Goal: Information Seeking & Learning: Learn about a topic

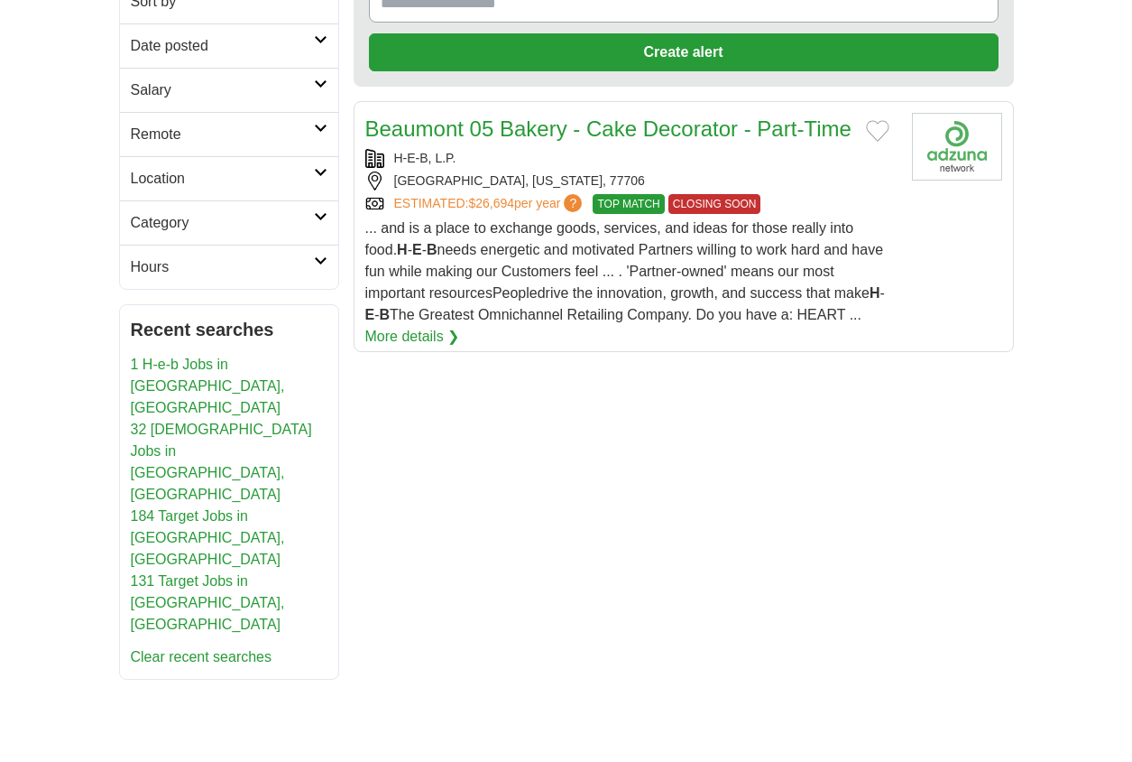
scroll to position [271, 0]
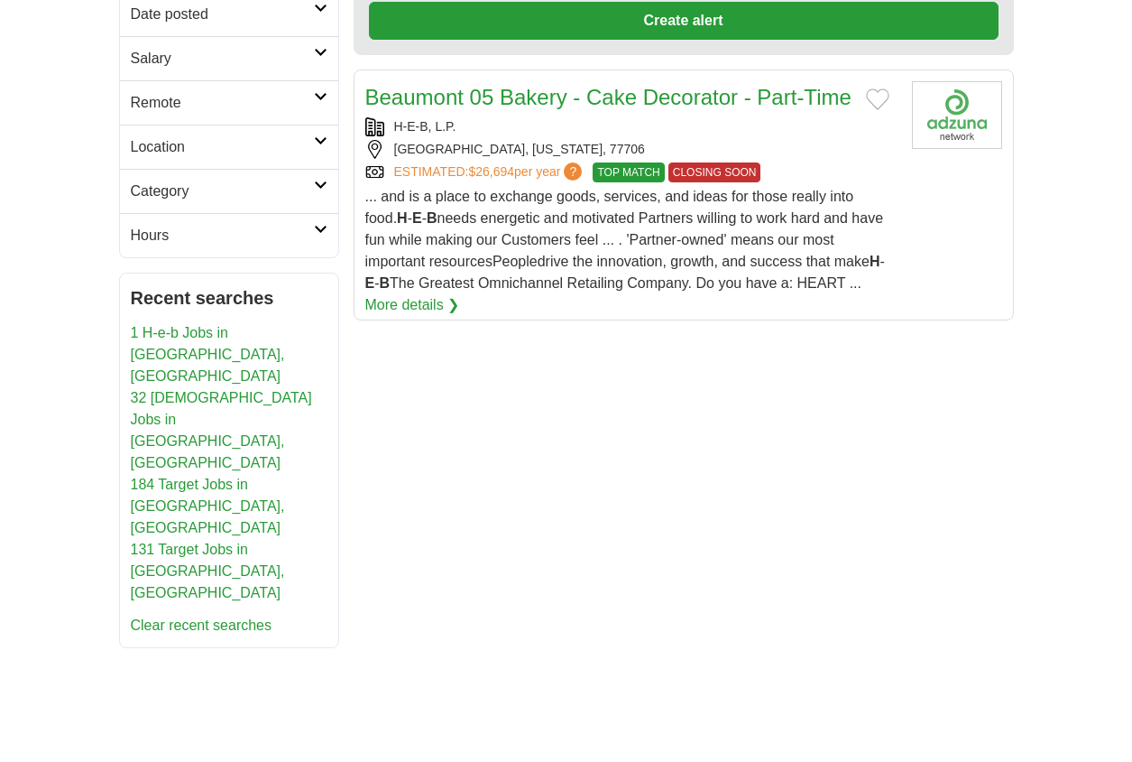
click at [182, 476] on link "184 Target Jobs in [GEOGRAPHIC_DATA], [GEOGRAPHIC_DATA]" at bounding box center [208, 505] width 154 height 59
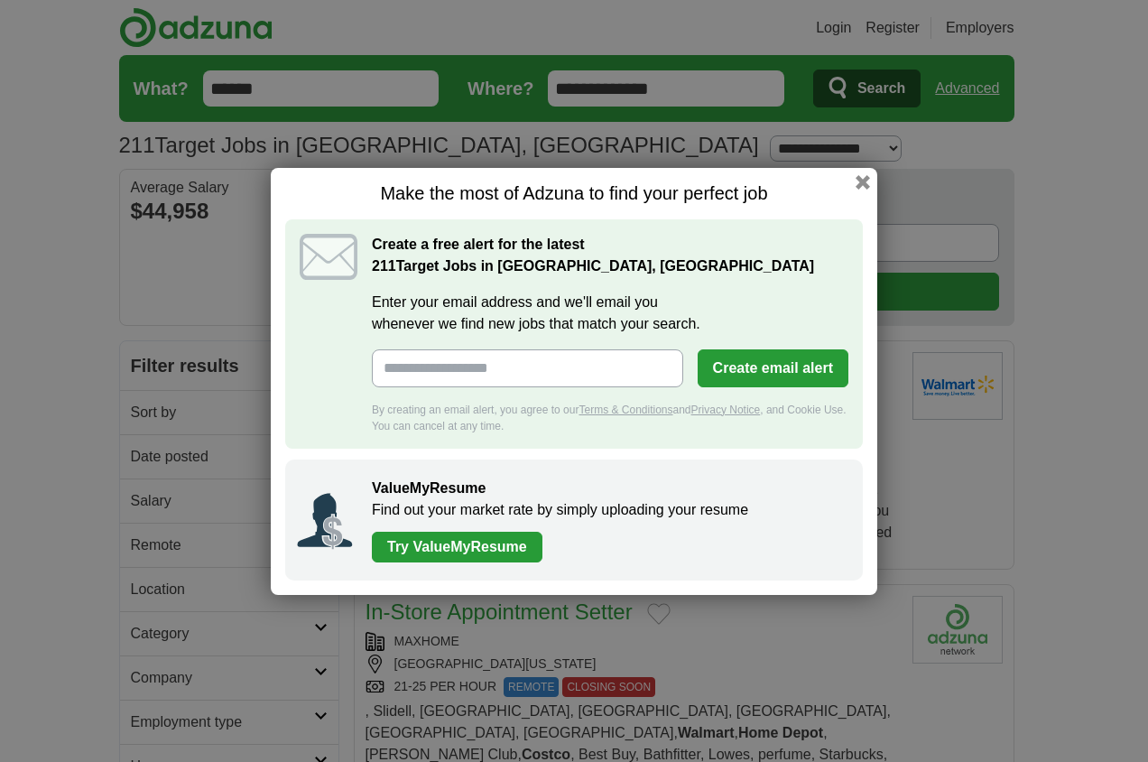
click at [504, 374] on input "Enter your email address and we'll email you whenever we find new jobs that mat…" at bounding box center [527, 368] width 311 height 38
type input "**********"
click at [751, 370] on button "Create email alert" at bounding box center [773, 368] width 151 height 38
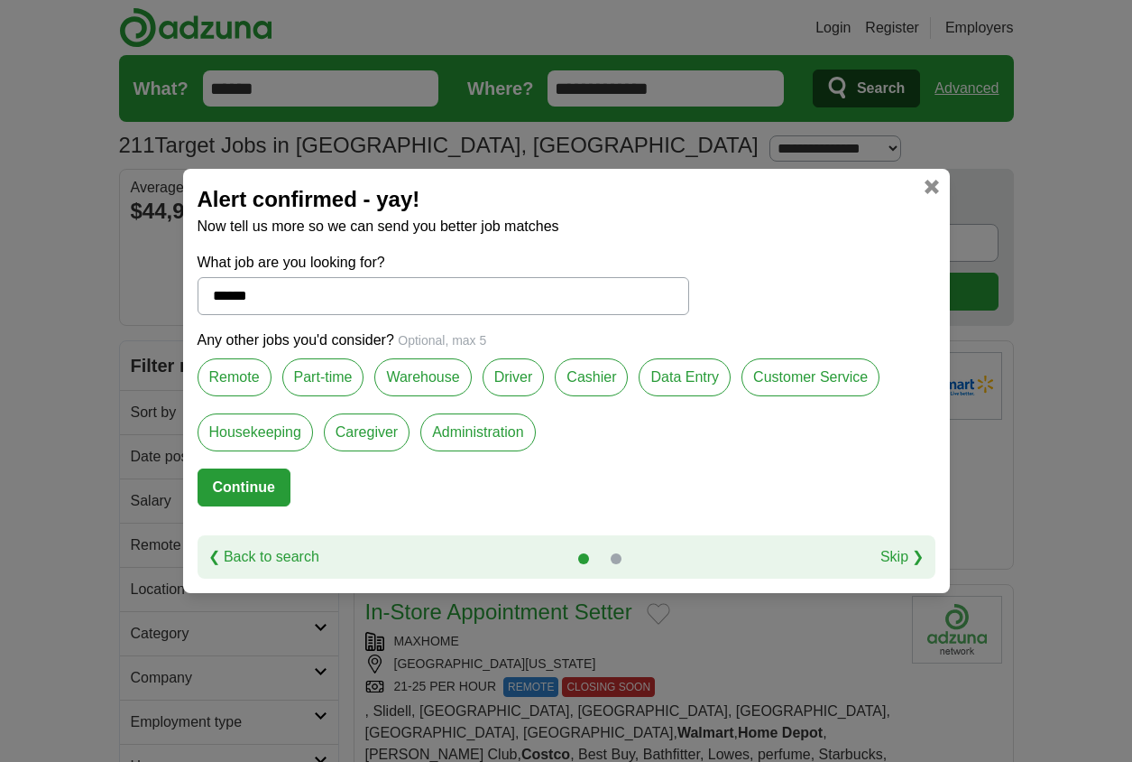
click at [317, 376] on label "Part-time" at bounding box center [323, 377] width 82 height 38
click at [584, 379] on label "Cashier" at bounding box center [591, 377] width 73 height 38
click at [799, 377] on label "Customer Service" at bounding box center [811, 377] width 138 height 38
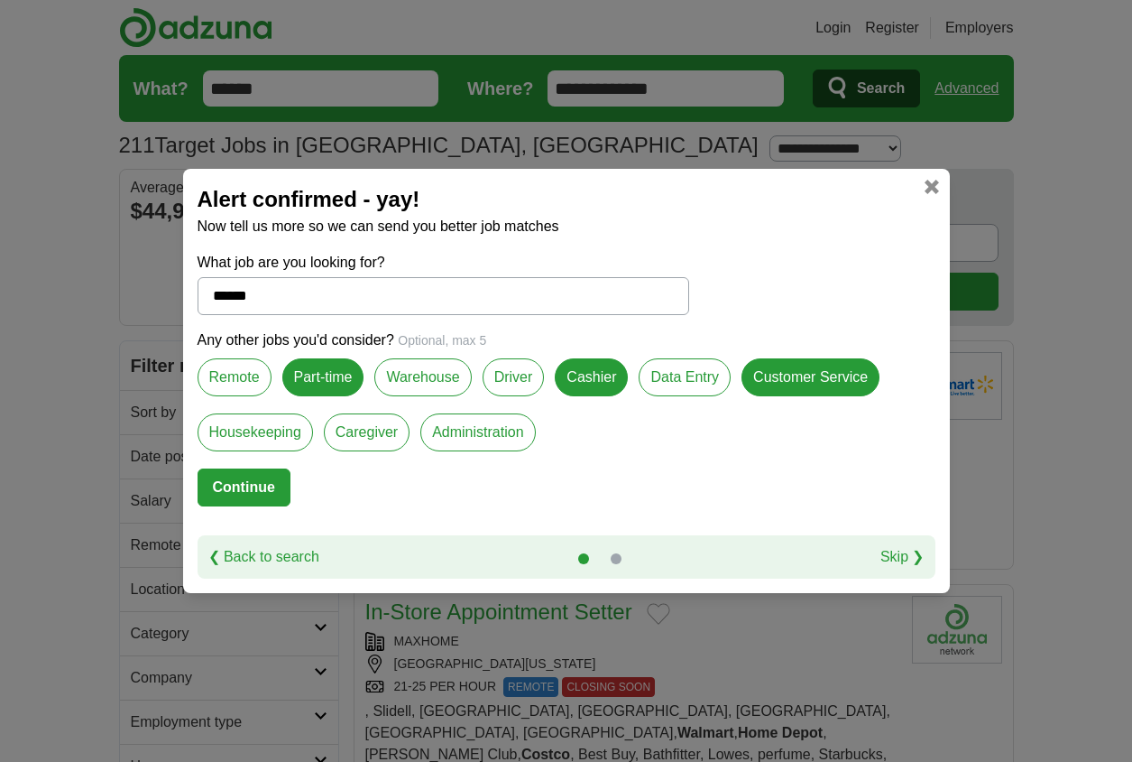
click at [468, 430] on label "Administration" at bounding box center [478, 432] width 115 height 38
click at [688, 376] on label "Data Entry" at bounding box center [685, 377] width 92 height 38
click at [238, 493] on button "Continue" at bounding box center [244, 487] width 93 height 38
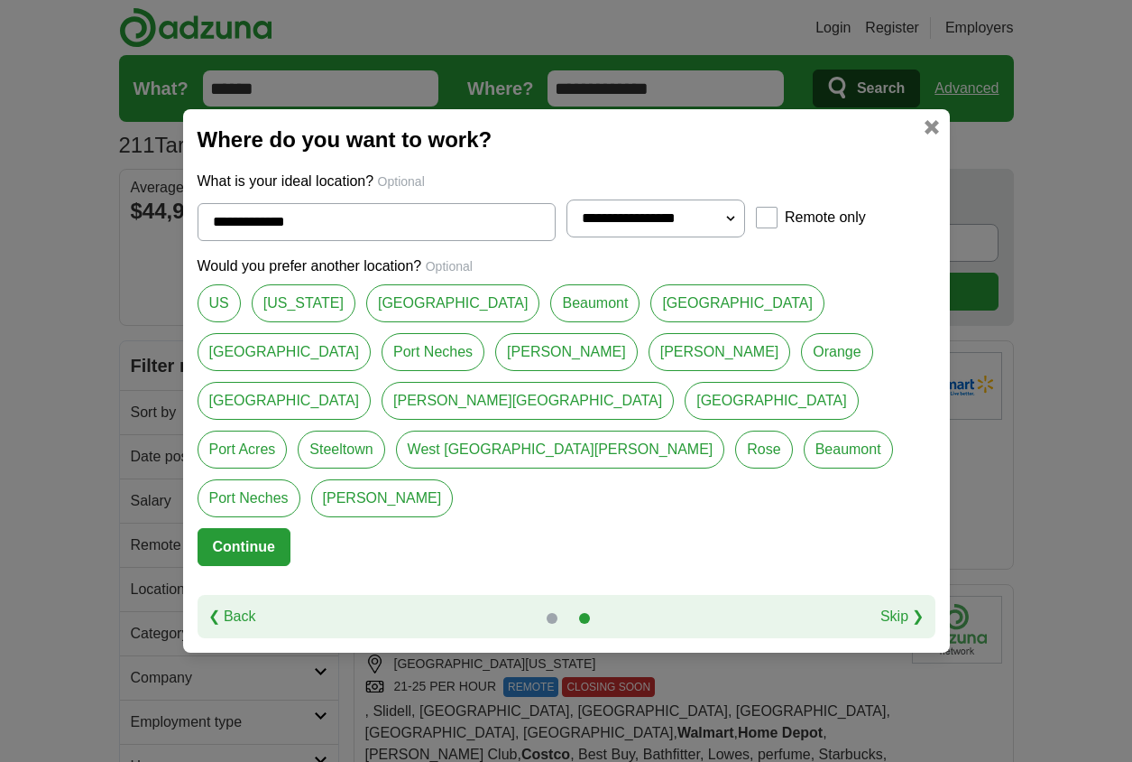
click at [731, 237] on select "**********" at bounding box center [657, 218] width 180 height 38
select select "**"
click at [567, 237] on select "**********" at bounding box center [657, 218] width 180 height 38
click at [372, 348] on link "[GEOGRAPHIC_DATA]" at bounding box center [285, 352] width 174 height 38
click at [485, 345] on link "Port Neches" at bounding box center [433, 352] width 103 height 38
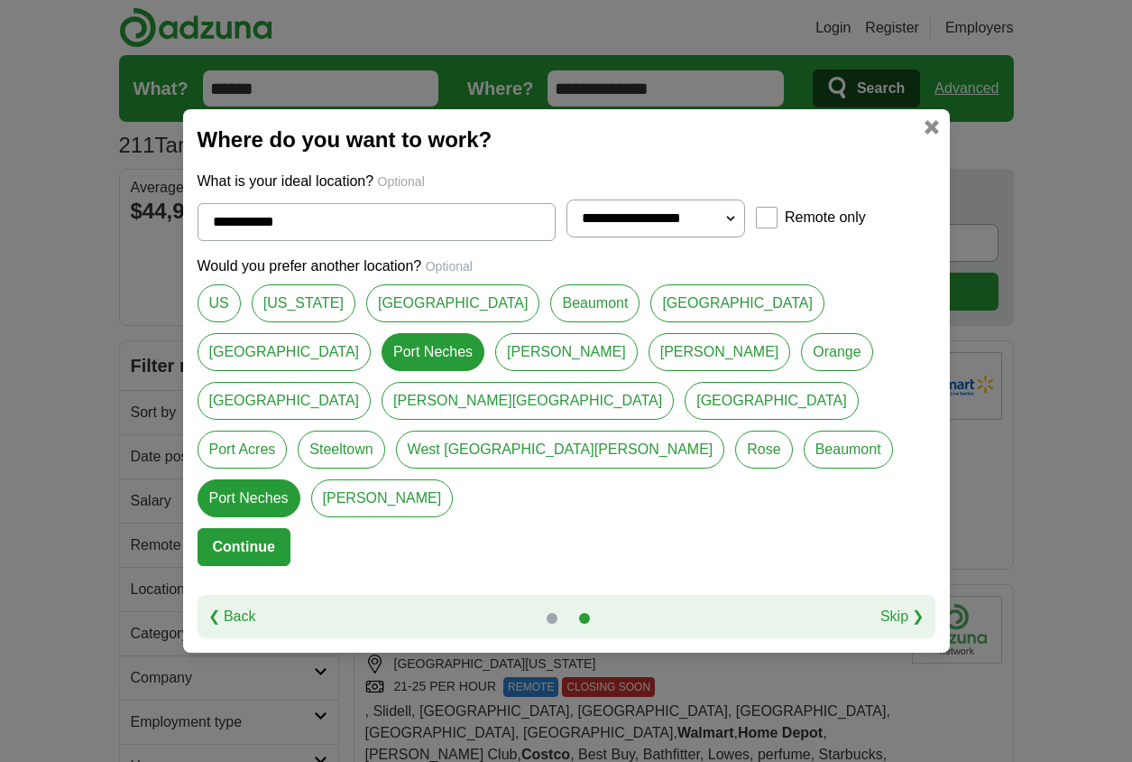
click at [495, 371] on link "[PERSON_NAME]" at bounding box center [566, 352] width 143 height 38
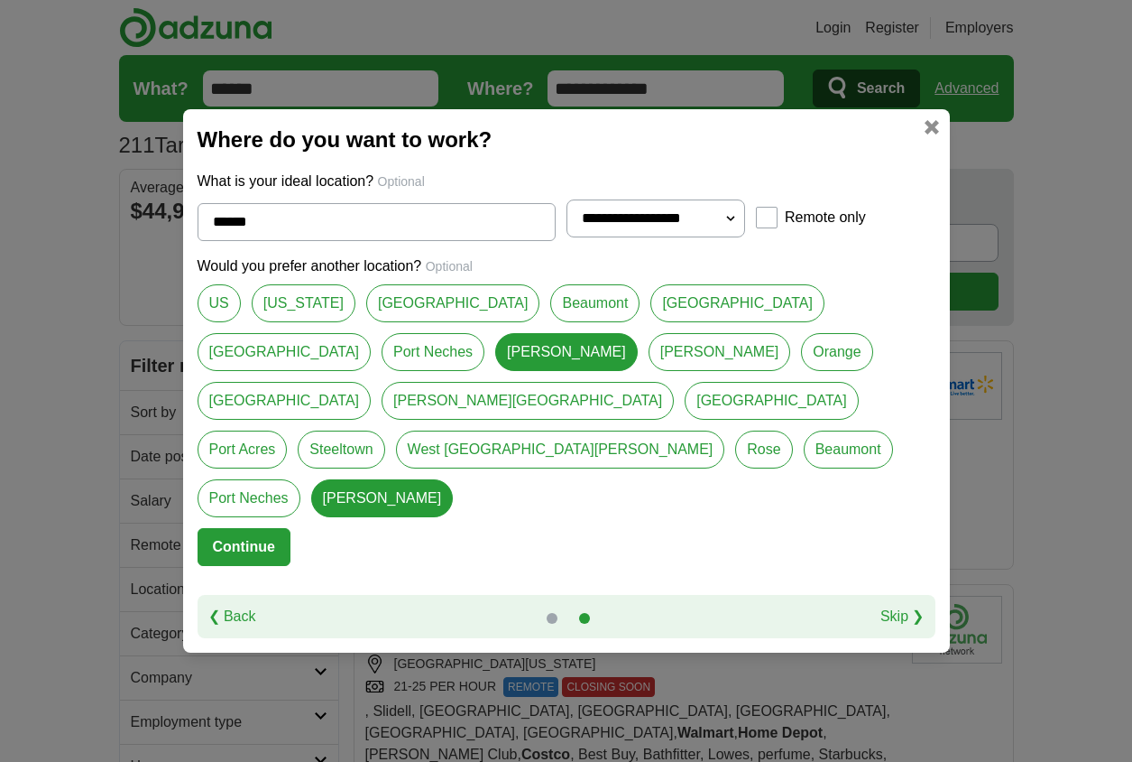
click at [372, 348] on link "[GEOGRAPHIC_DATA]" at bounding box center [285, 352] width 174 height 38
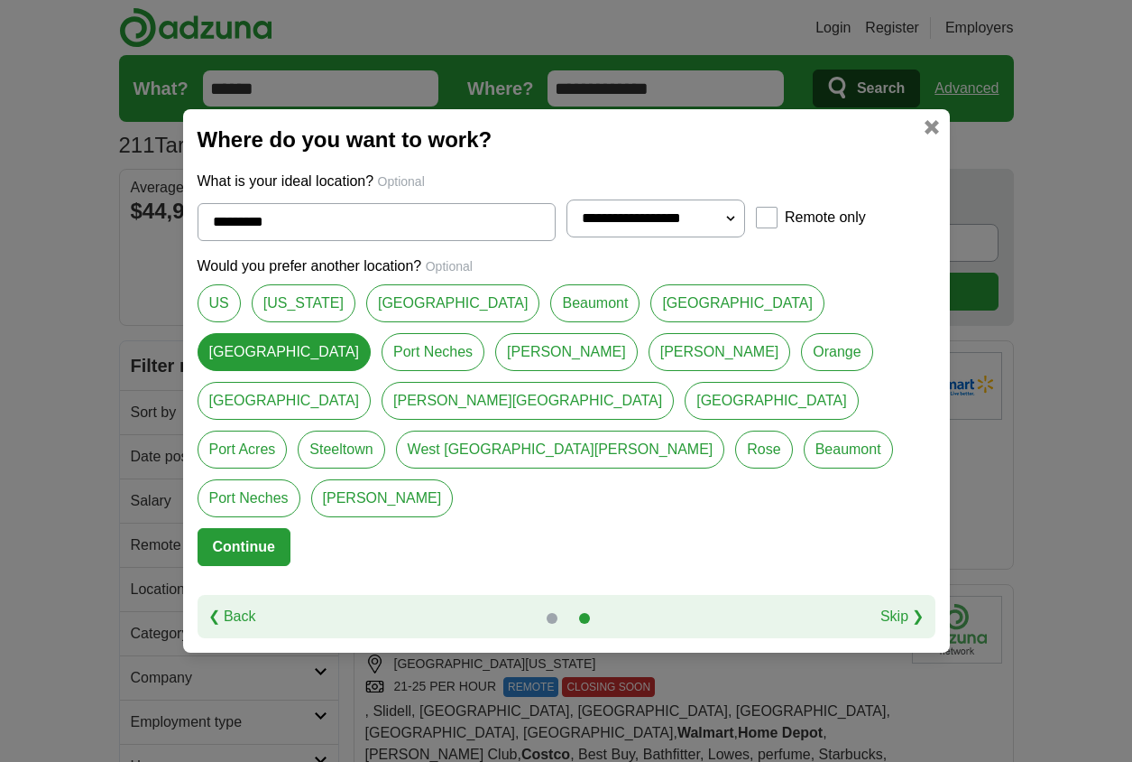
click at [485, 353] on link "Port Neches" at bounding box center [433, 352] width 103 height 38
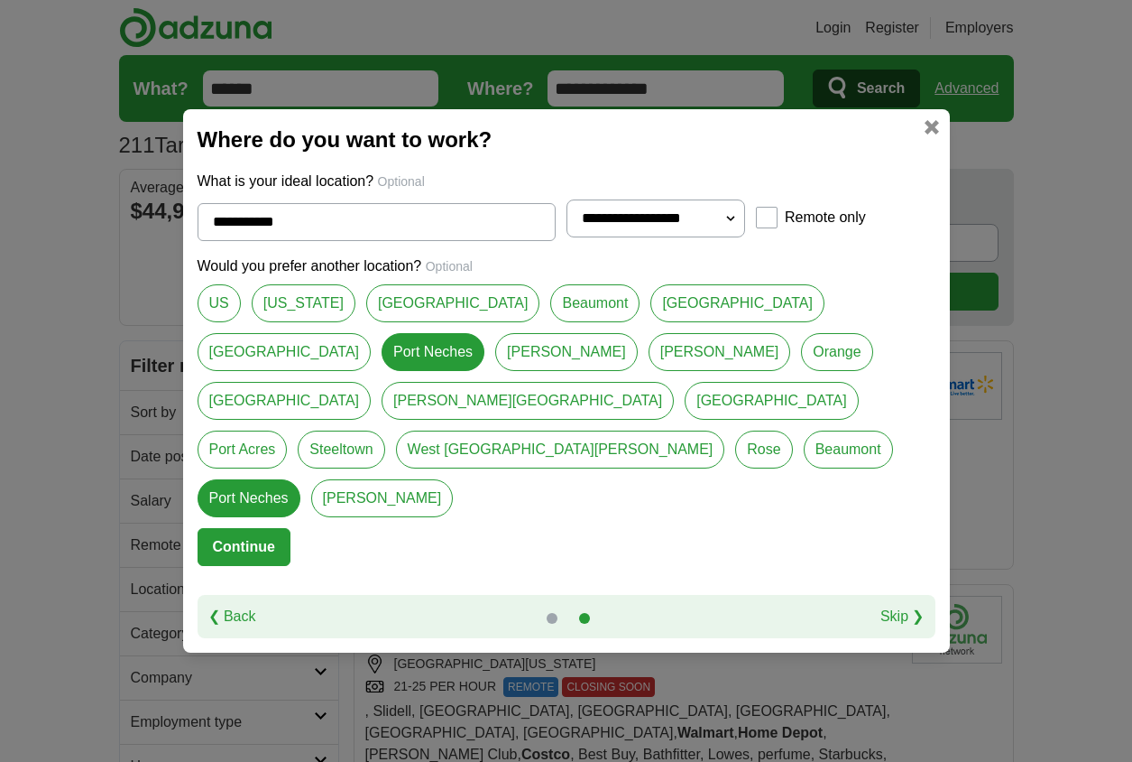
click at [372, 349] on link "[GEOGRAPHIC_DATA]" at bounding box center [285, 352] width 174 height 38
type input "*********"
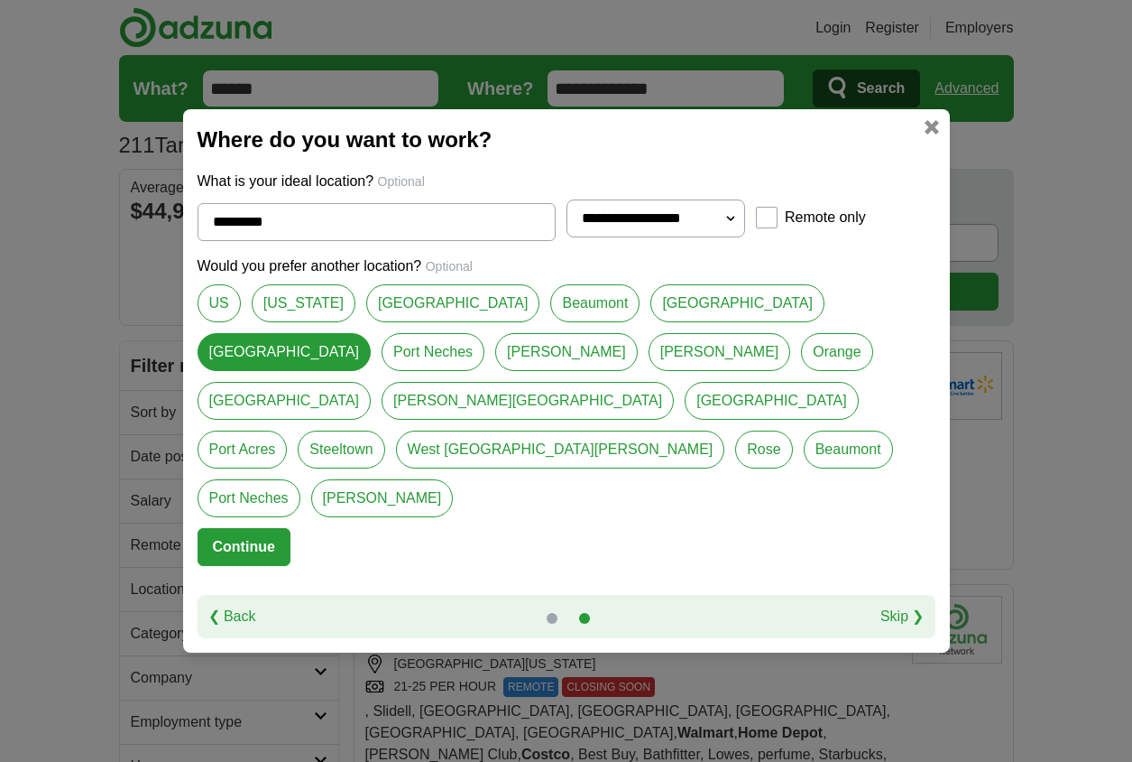
click at [231, 528] on button "Continue" at bounding box center [244, 547] width 93 height 38
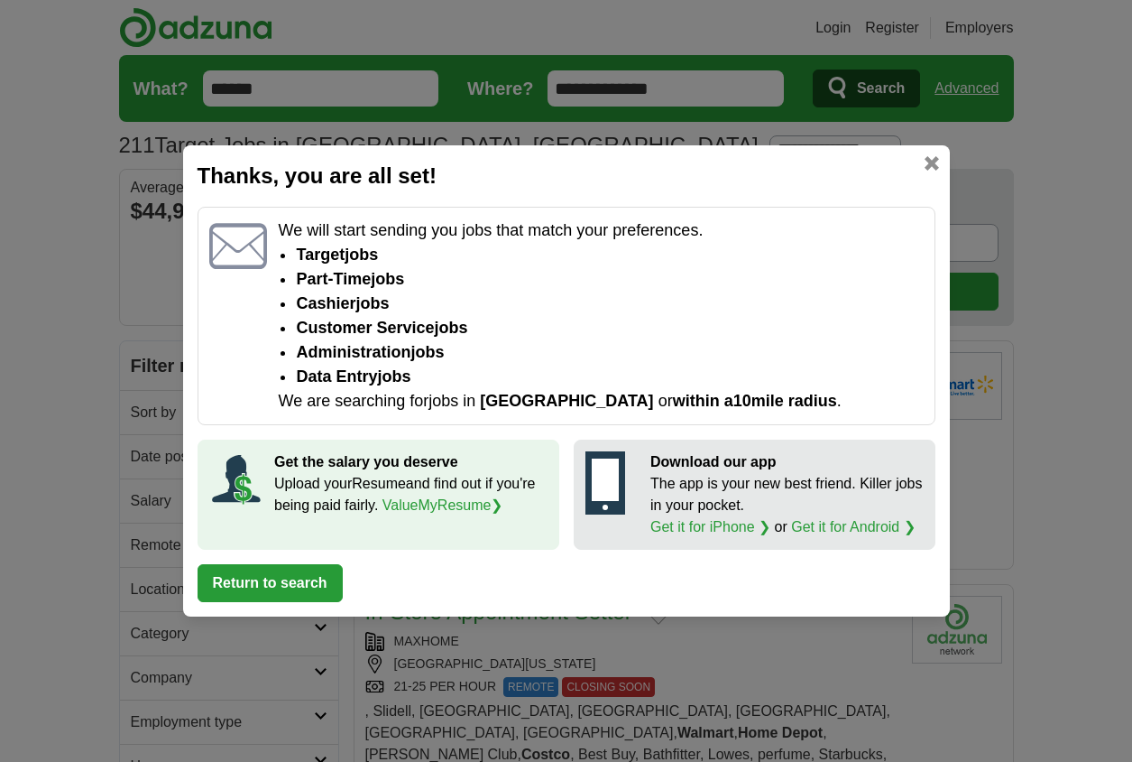
click at [265, 586] on button "Return to search" at bounding box center [270, 583] width 145 height 38
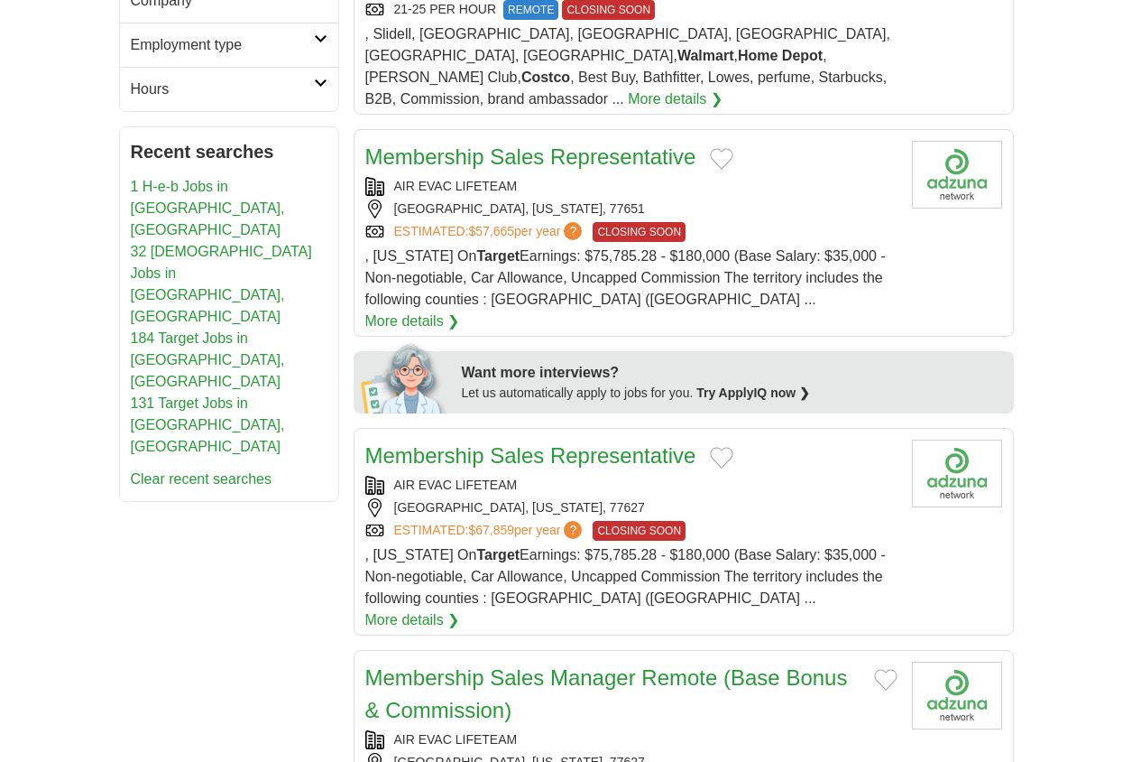
scroll to position [722, 0]
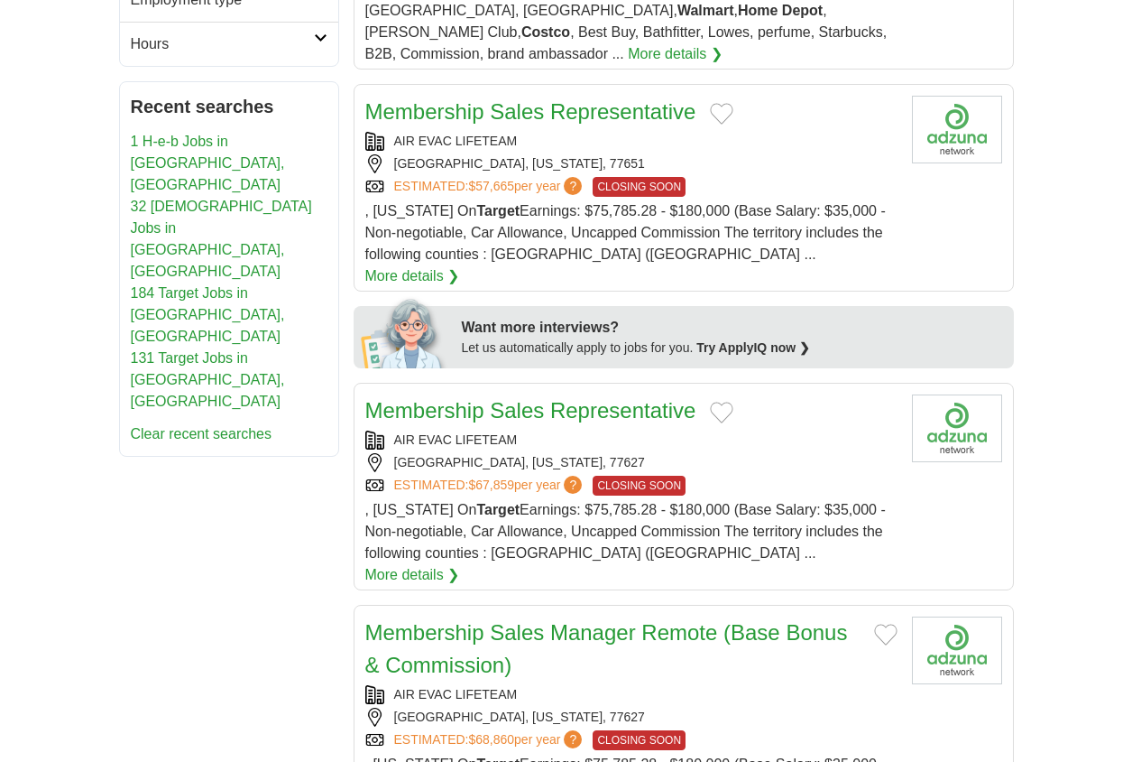
click at [189, 199] on link "32 [DEMOGRAPHIC_DATA] Jobs in [GEOGRAPHIC_DATA], [GEOGRAPHIC_DATA]" at bounding box center [221, 239] width 181 height 80
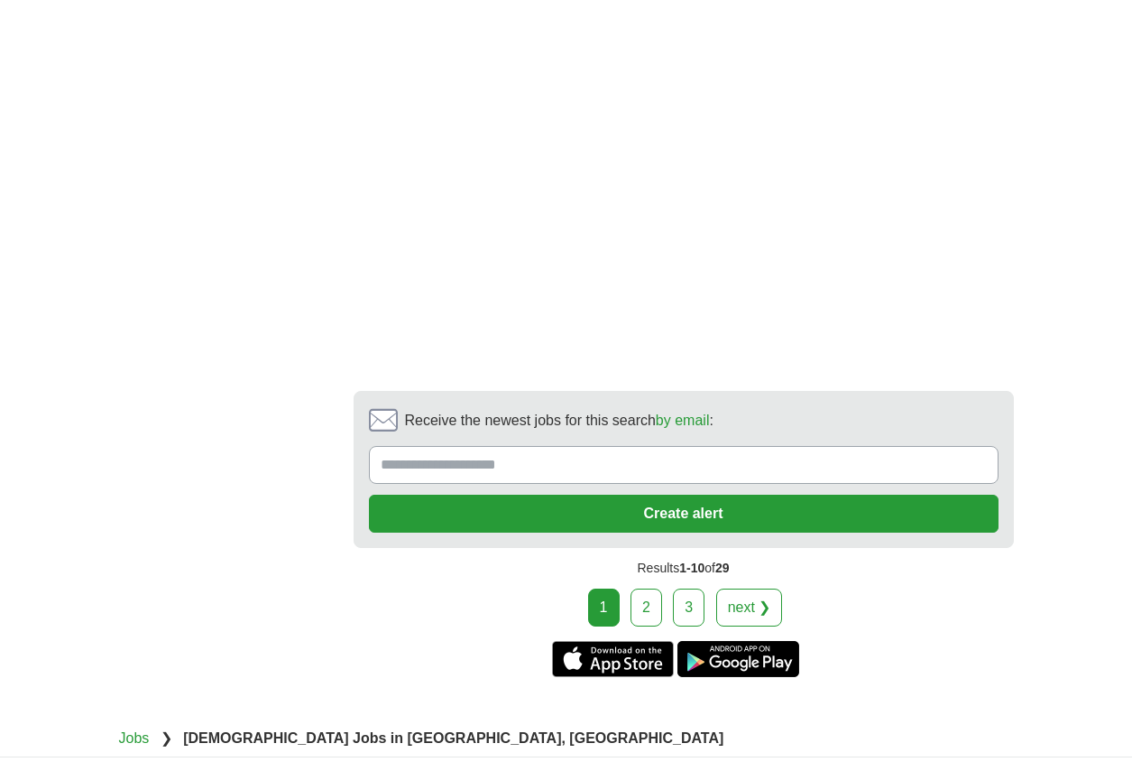
scroll to position [4061, 0]
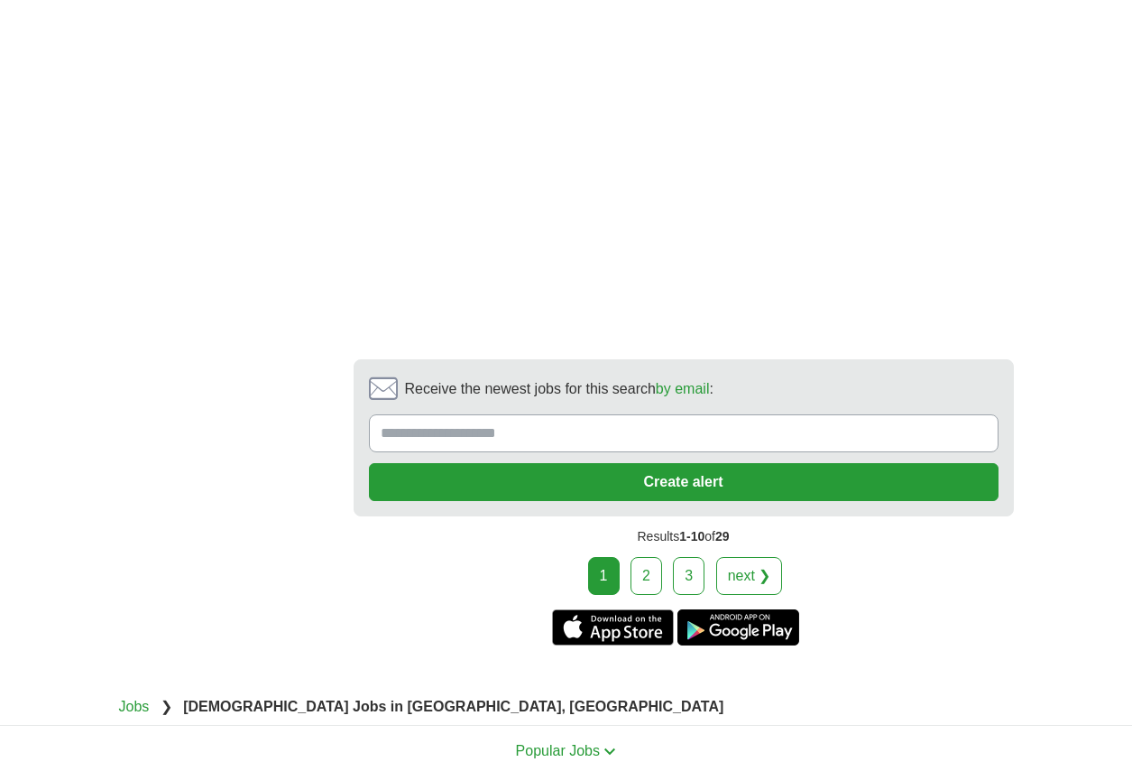
click at [648, 557] on link "2" at bounding box center [647, 576] width 32 height 38
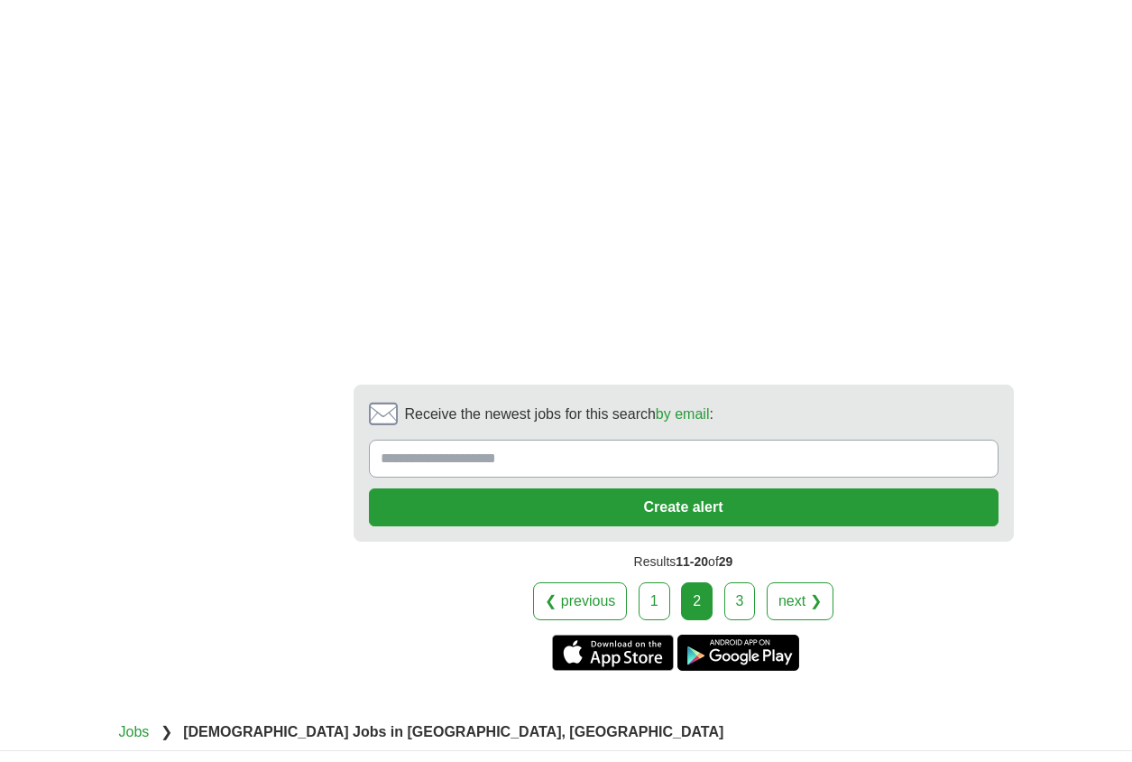
scroll to position [3754, 0]
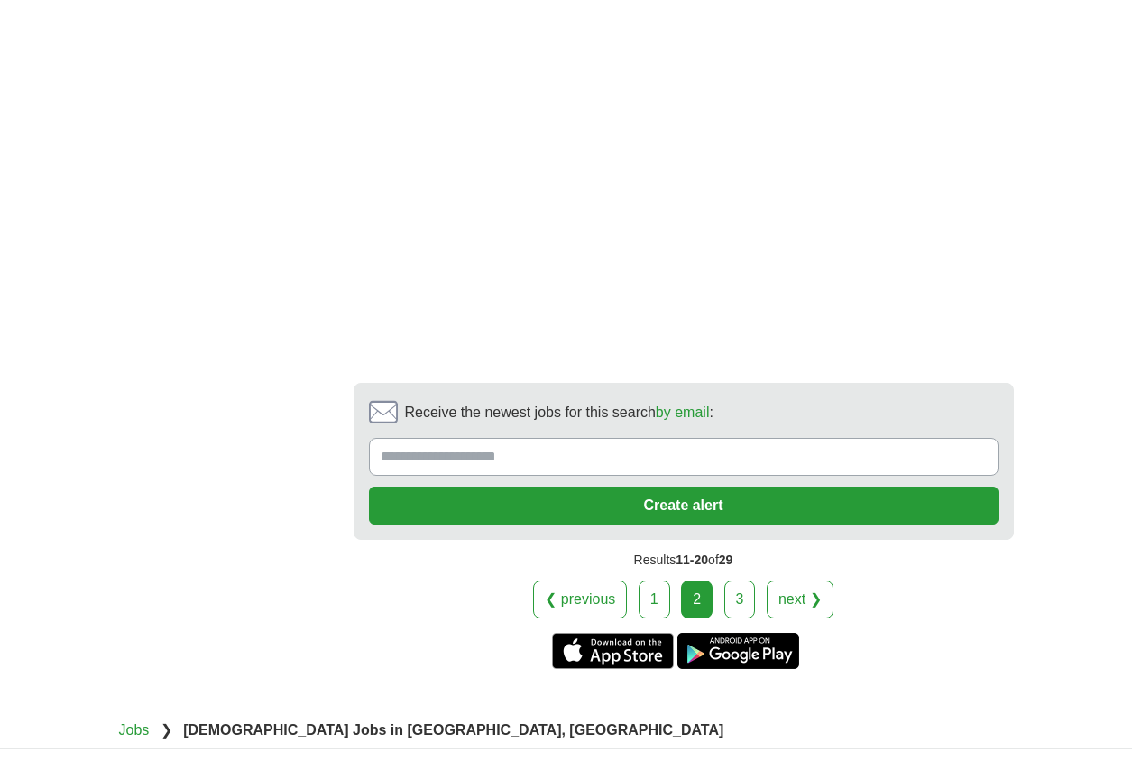
click at [738, 580] on link "3" at bounding box center [741, 599] width 32 height 38
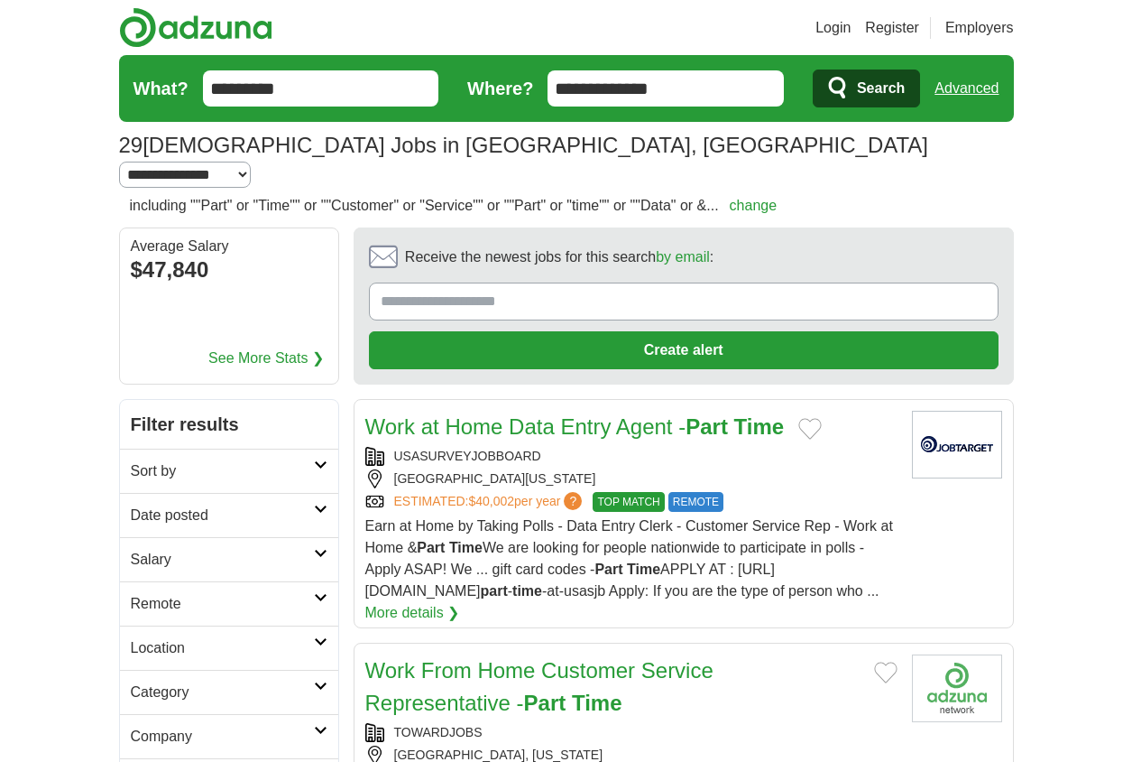
scroll to position [2888, 0]
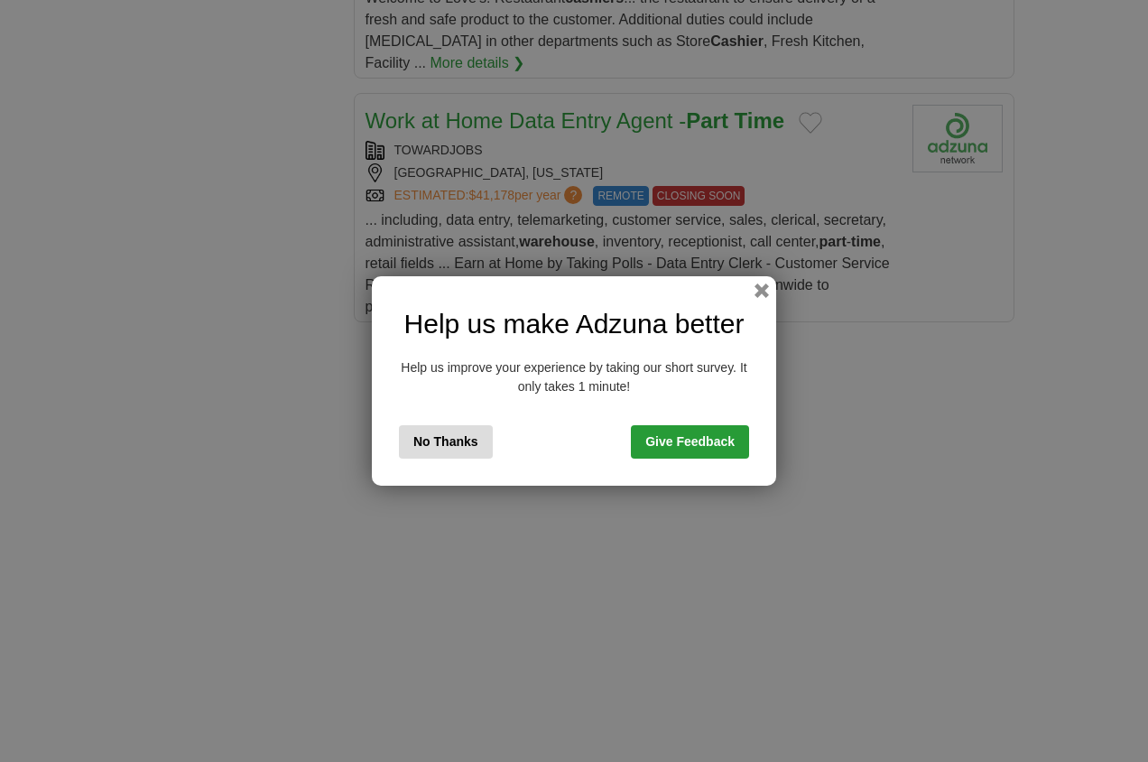
click at [447, 438] on button "No Thanks" at bounding box center [446, 441] width 94 height 33
